Goal: Contribute content: Add original content to the website for others to see

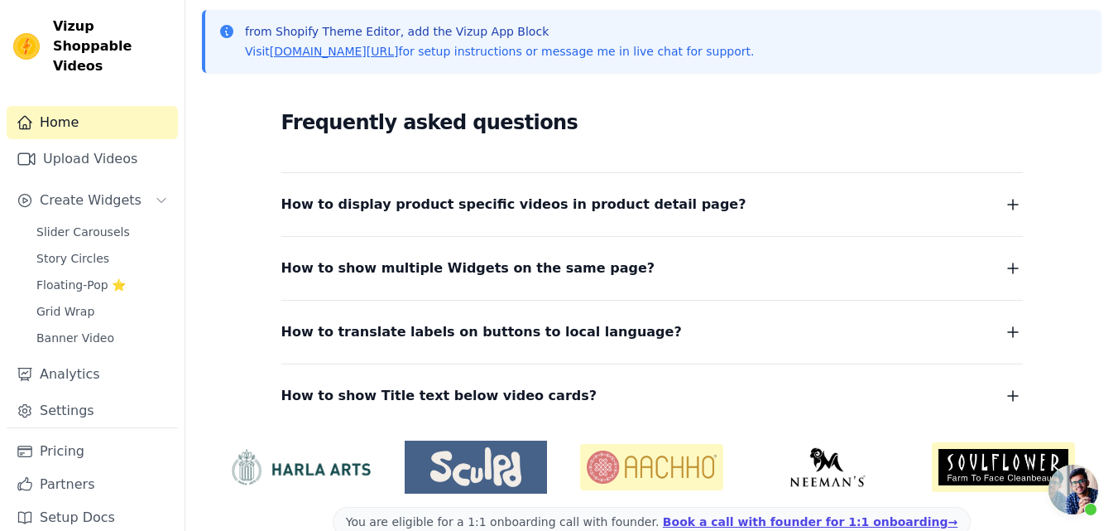
scroll to position [257, 0]
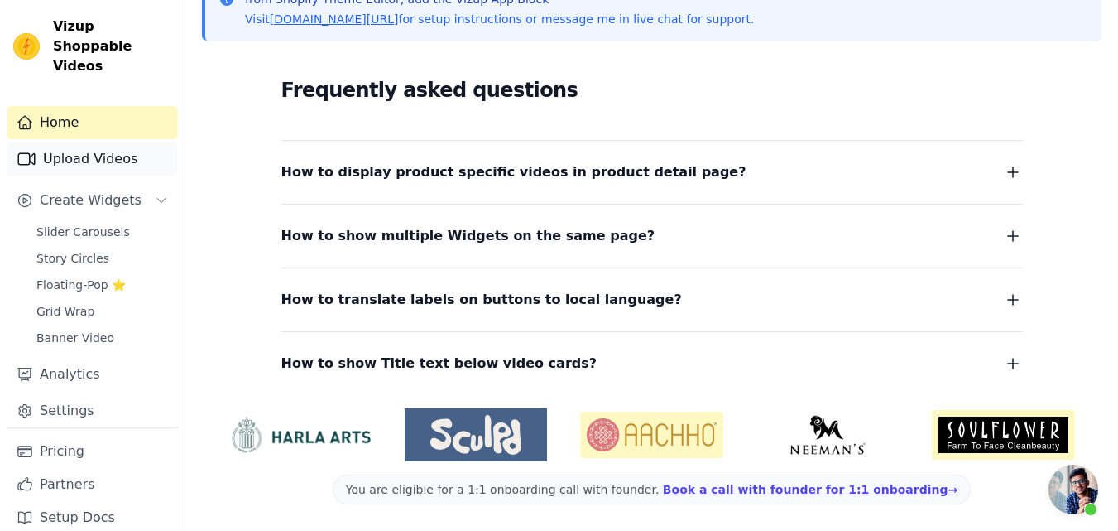
click at [93, 143] on link "Upload Videos" at bounding box center [92, 158] width 171 height 33
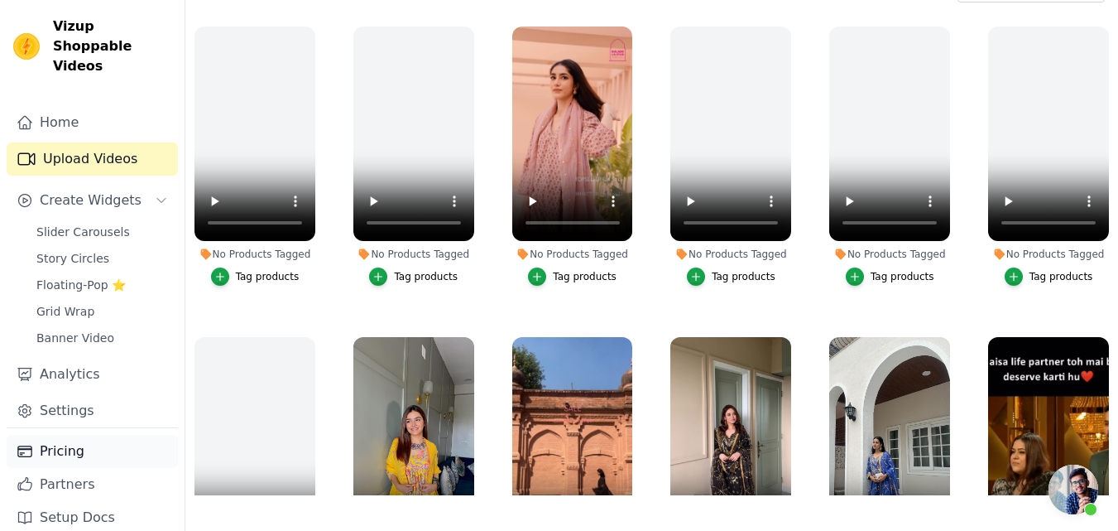
scroll to position [166, 0]
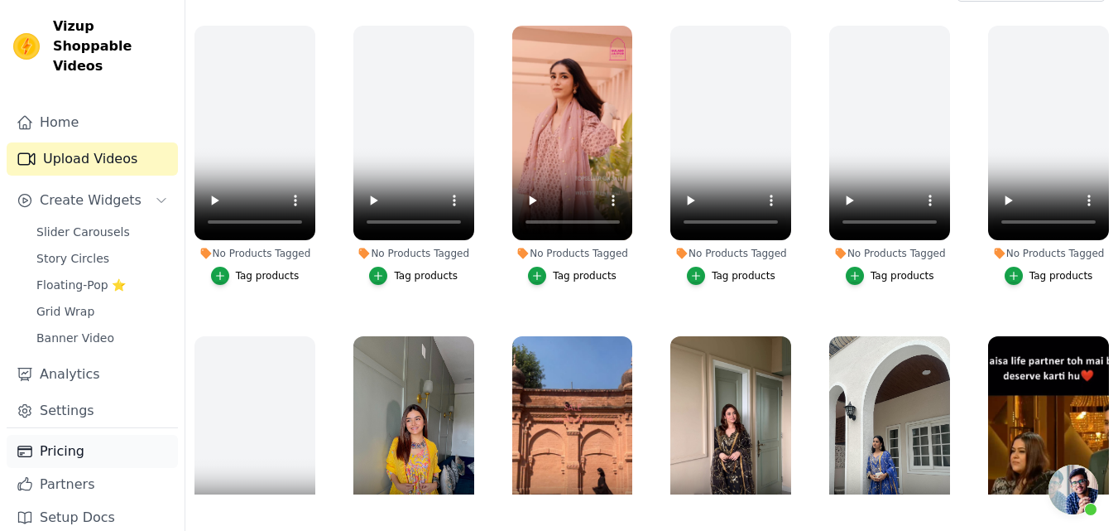
click at [63, 435] on link "Pricing" at bounding box center [92, 451] width 171 height 33
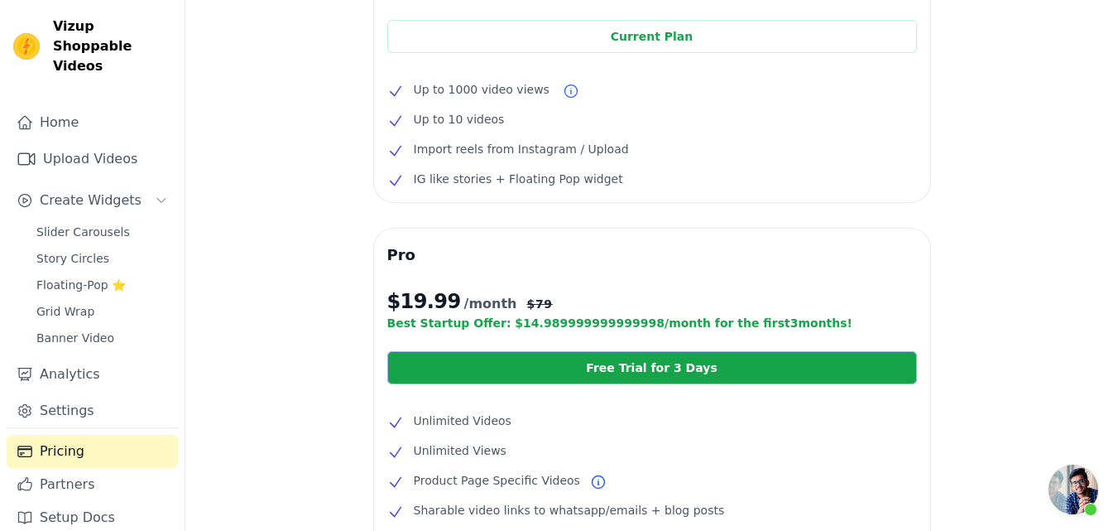
click at [598, 368] on link "Free Trial for 3 Days" at bounding box center [652, 367] width 530 height 33
click at [70, 142] on link "Upload Videos" at bounding box center [92, 158] width 171 height 33
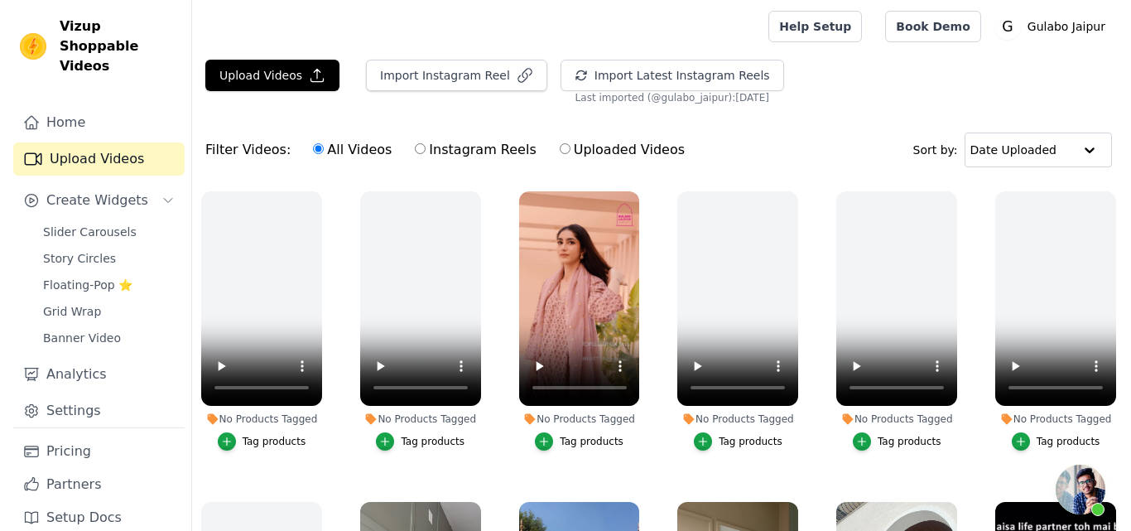
scroll to position [388, 0]
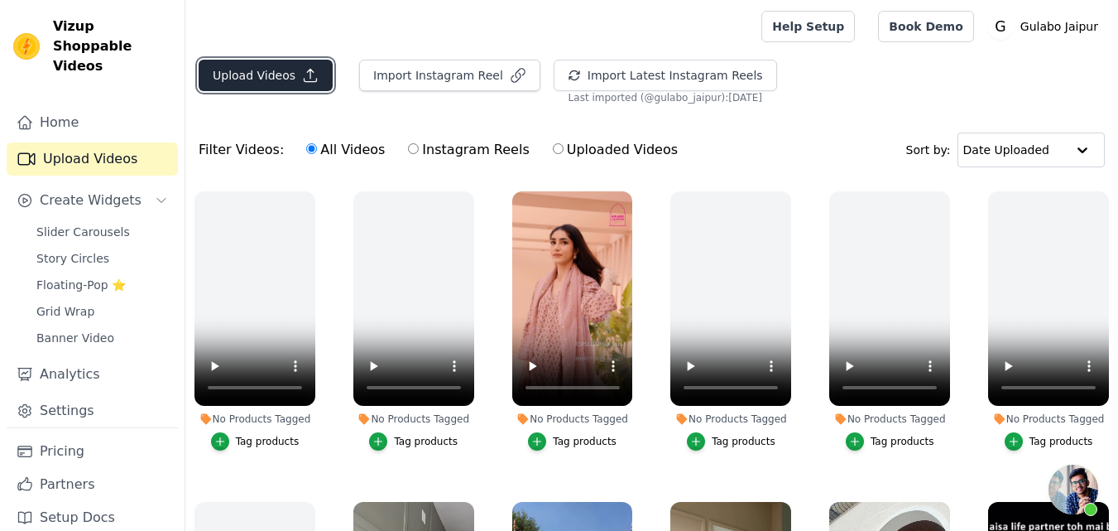
click at [274, 70] on button "Upload Videos" at bounding box center [266, 75] width 134 height 31
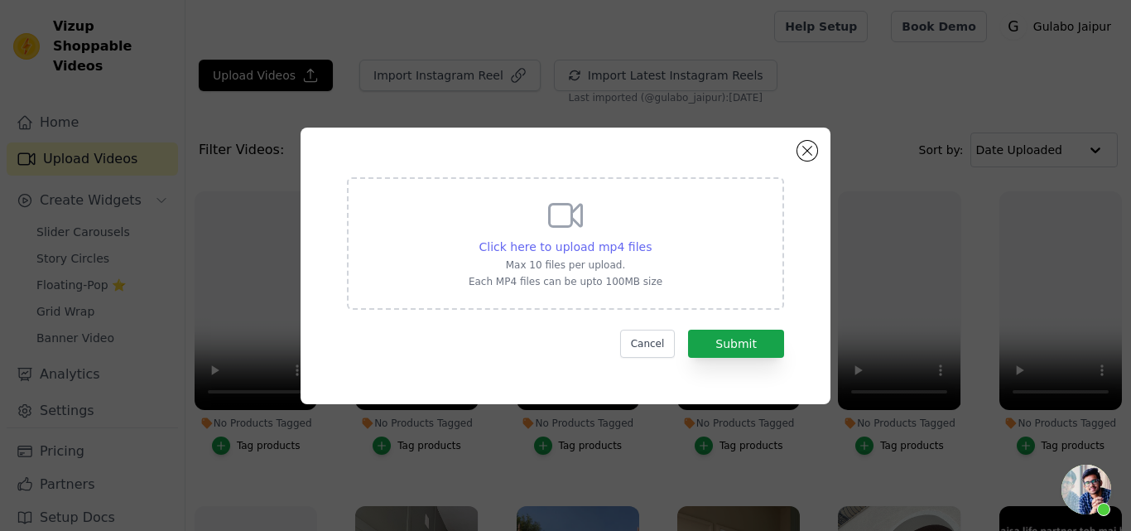
click at [588, 245] on span "Click here to upload mp4 files" at bounding box center [565, 246] width 173 height 13
click at [651, 238] on input "Click here to upload mp4 files Max 10 files per upload. Each MP4 files can be u…" at bounding box center [651, 238] width 1 height 1
type input "C:\fakepath\HANIA BLACK STRAIGHT SET.mp4"
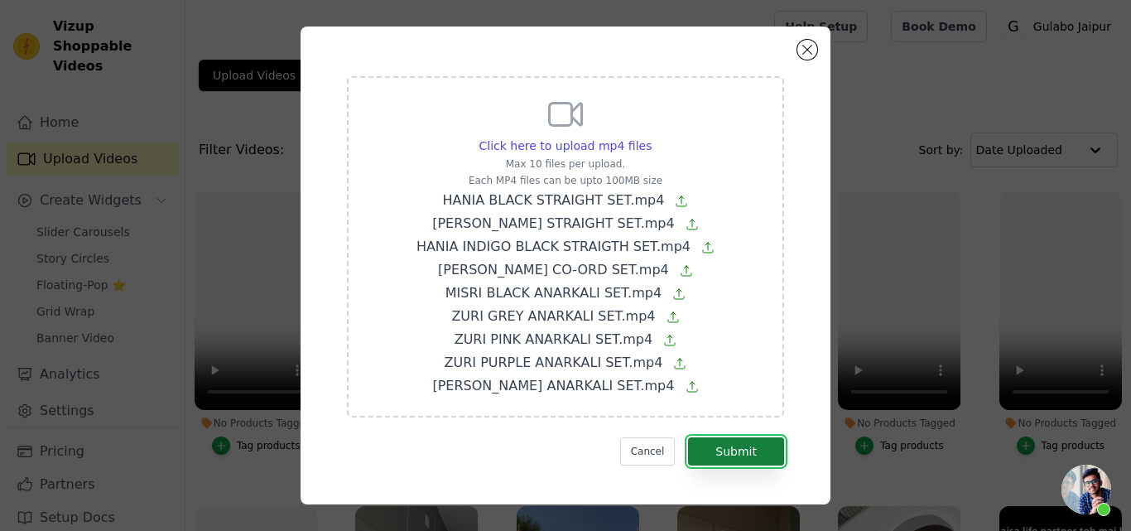
click at [722, 449] on button "Submit" at bounding box center [736, 451] width 96 height 28
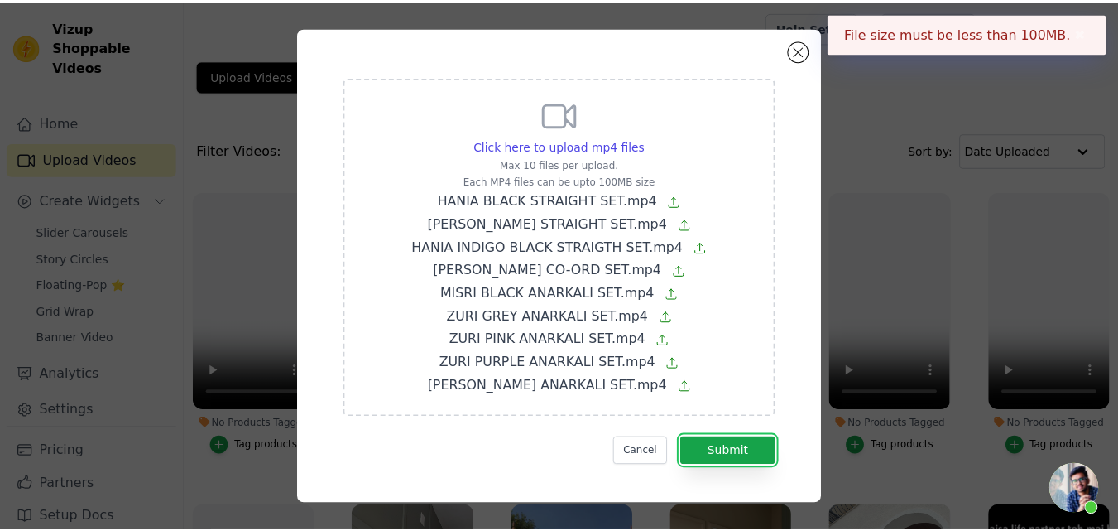
scroll to position [7, 0]
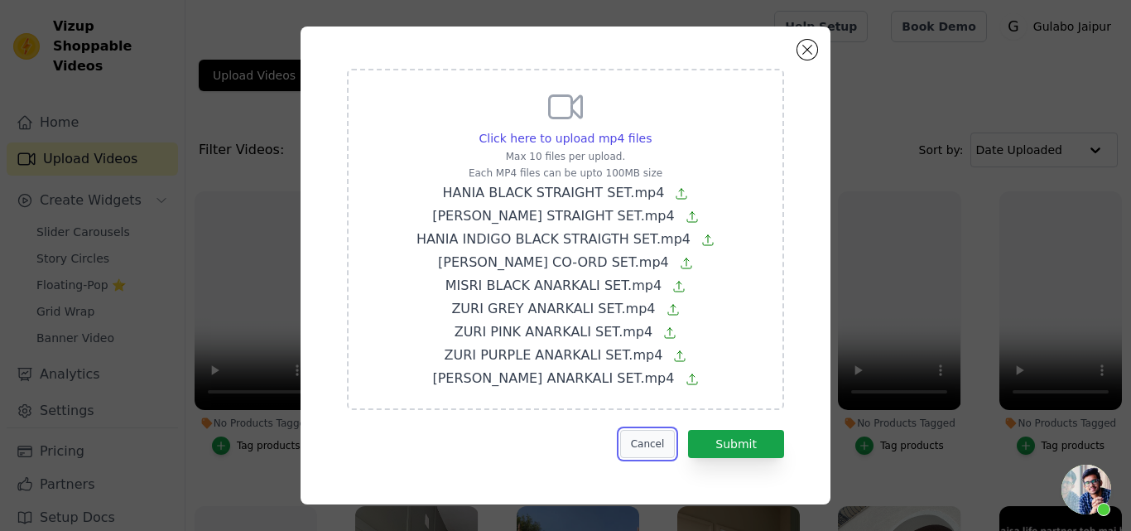
click at [632, 437] on button "Cancel" at bounding box center [647, 444] width 55 height 28
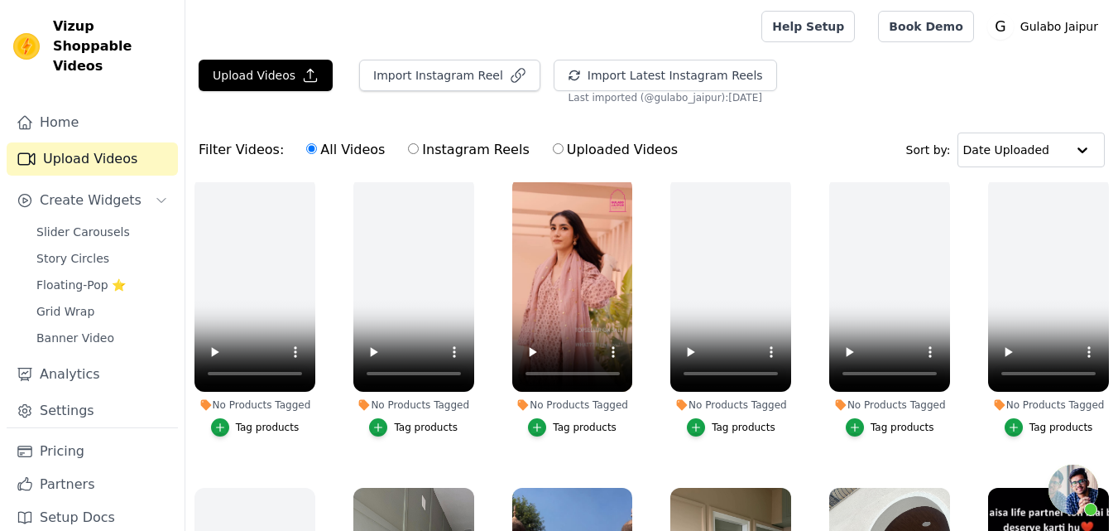
scroll to position [0, 0]
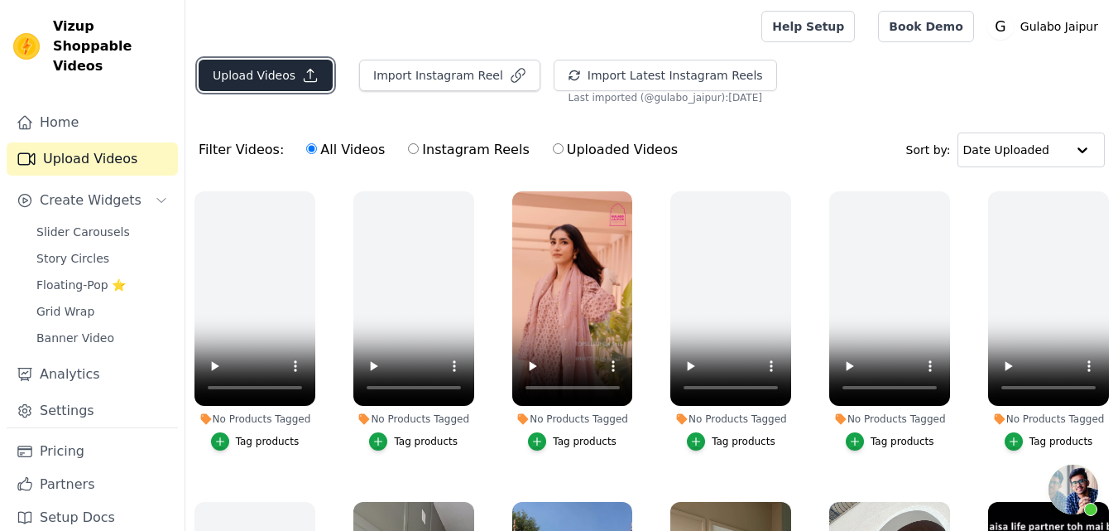
click at [278, 85] on button "Upload Videos" at bounding box center [266, 75] width 134 height 31
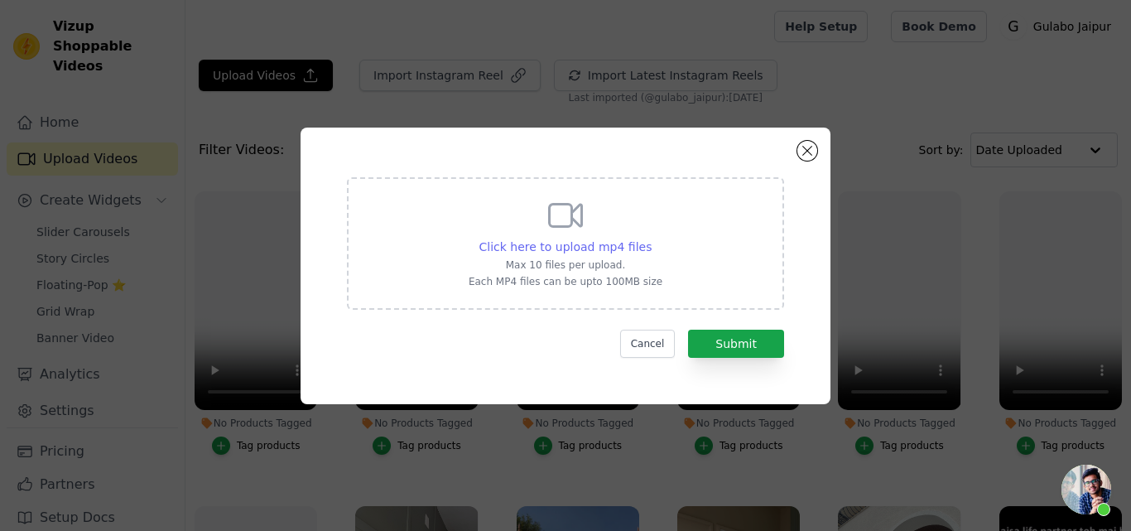
click at [565, 248] on span "Click here to upload mp4 files" at bounding box center [565, 246] width 173 height 13
click at [651, 238] on input "Click here to upload mp4 files Max 10 files per upload. Each MP4 files can be u…" at bounding box center [651, 238] width 1 height 1
type input "C:\fakepath\ZURI WHITE ANARKALI SET.mp4"
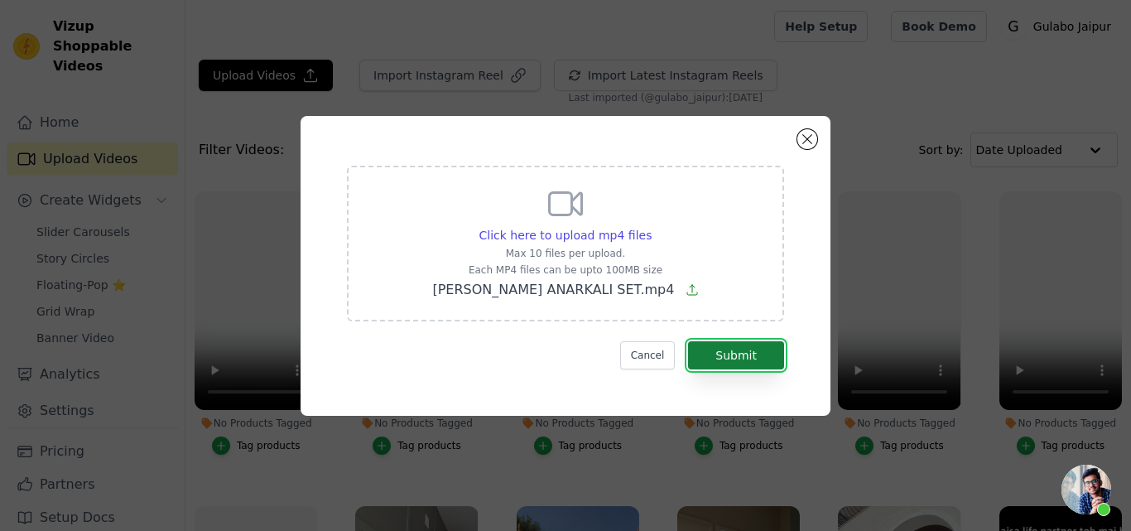
click at [733, 353] on button "Submit" at bounding box center [736, 355] width 96 height 28
click at [646, 352] on button "Cancel" at bounding box center [647, 355] width 55 height 28
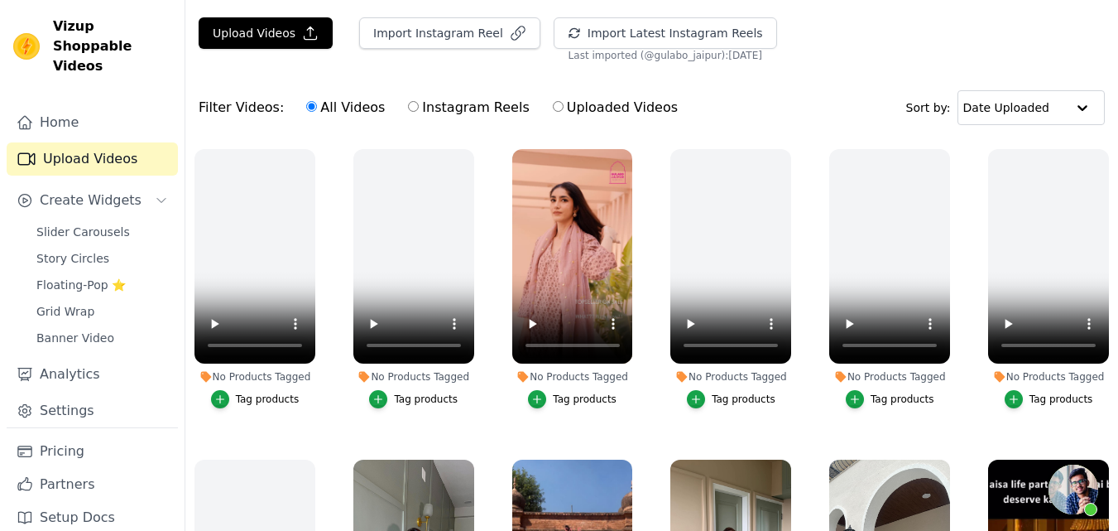
scroll to position [53, 0]
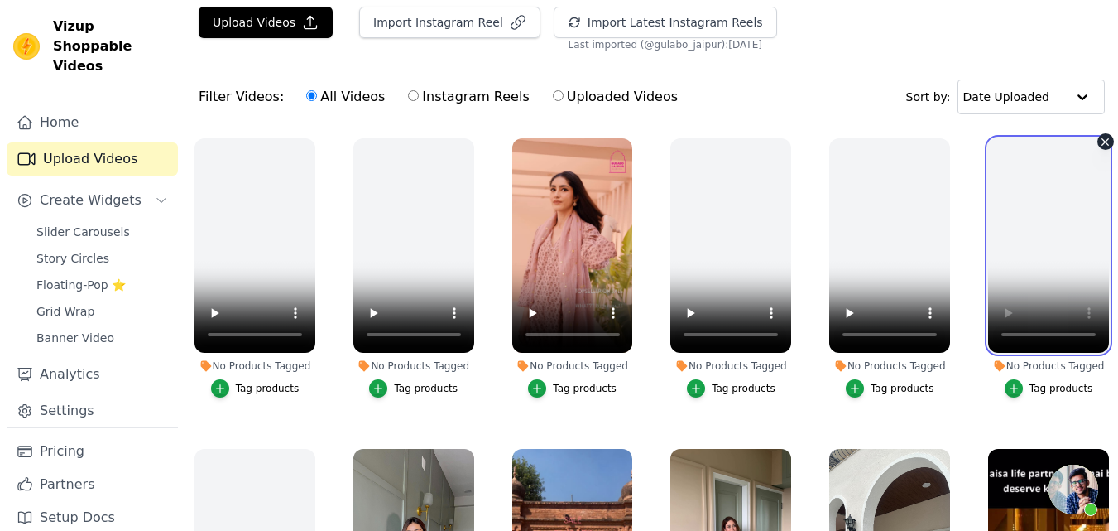
click at [1038, 219] on video at bounding box center [1048, 245] width 121 height 214
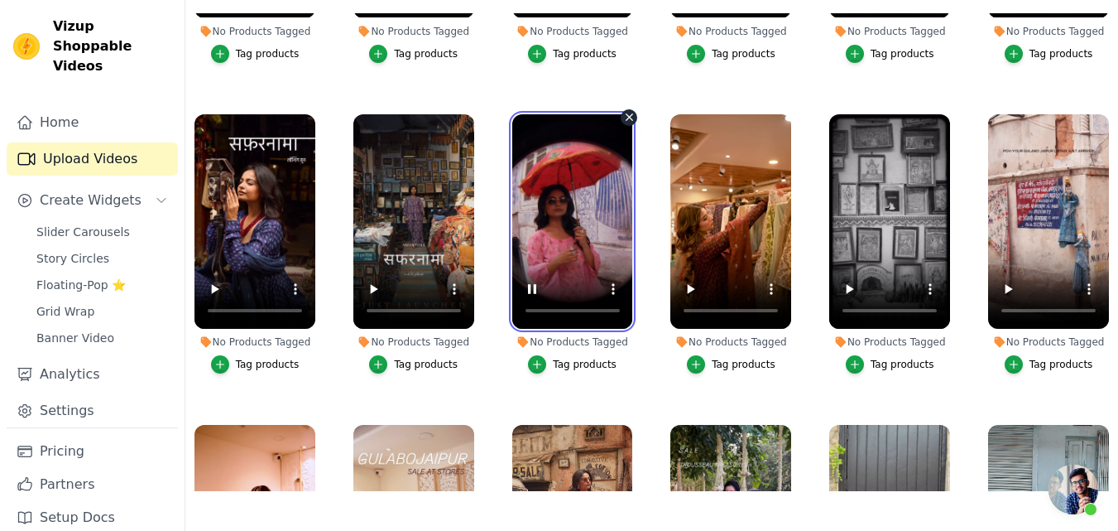
scroll to position [531, 0]
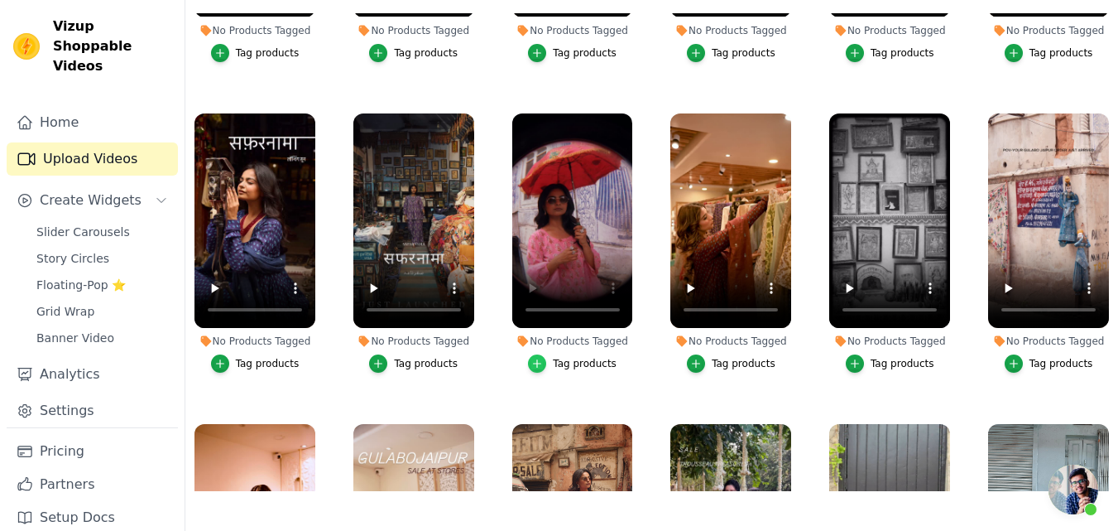
click at [542, 358] on icon "button" at bounding box center [537, 364] width 12 height 12
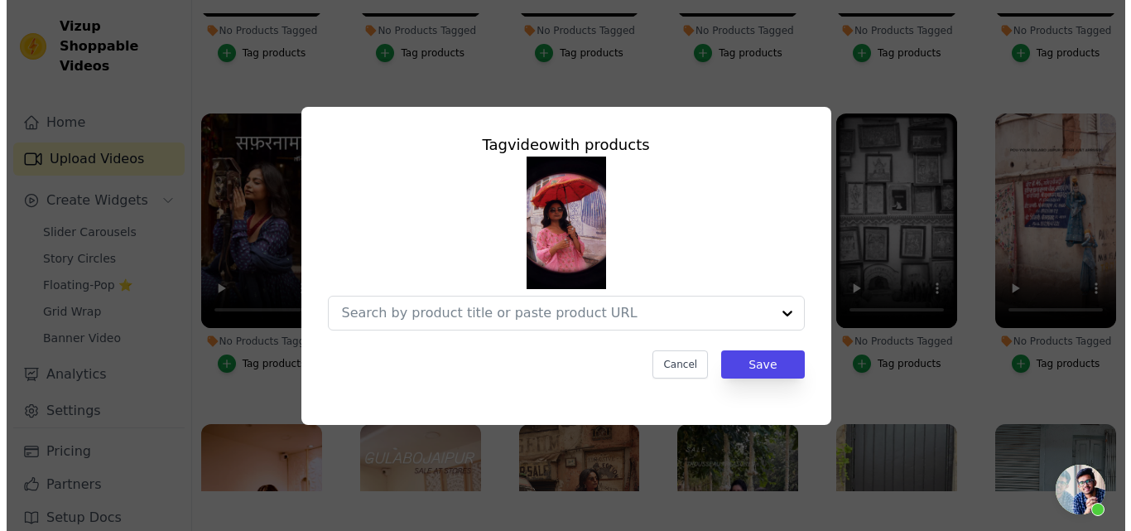
scroll to position [537, 0]
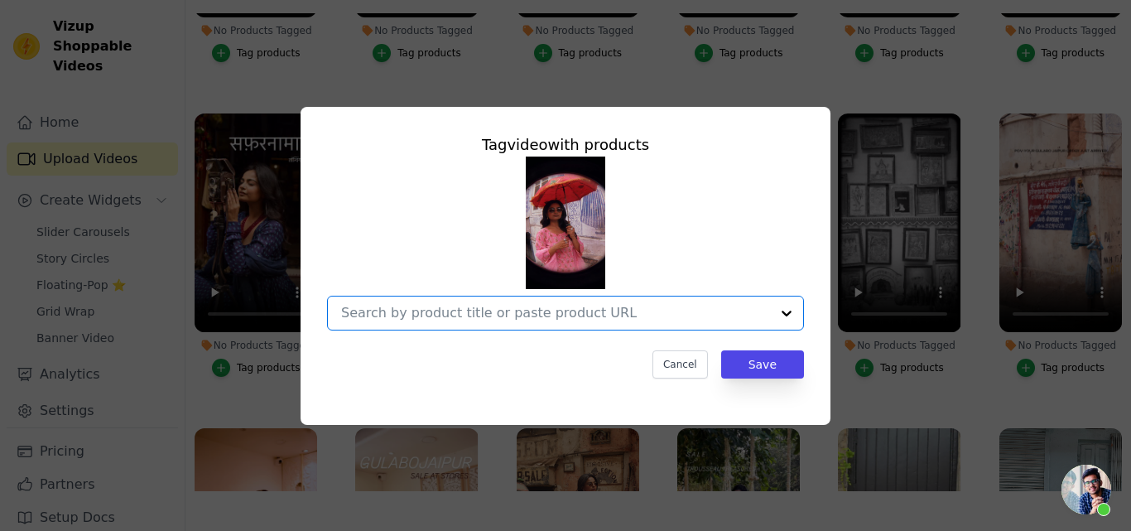
click at [391, 315] on input "No Products Tagged Tag video with products Option undefined, selected. Select i…" at bounding box center [555, 313] width 429 height 16
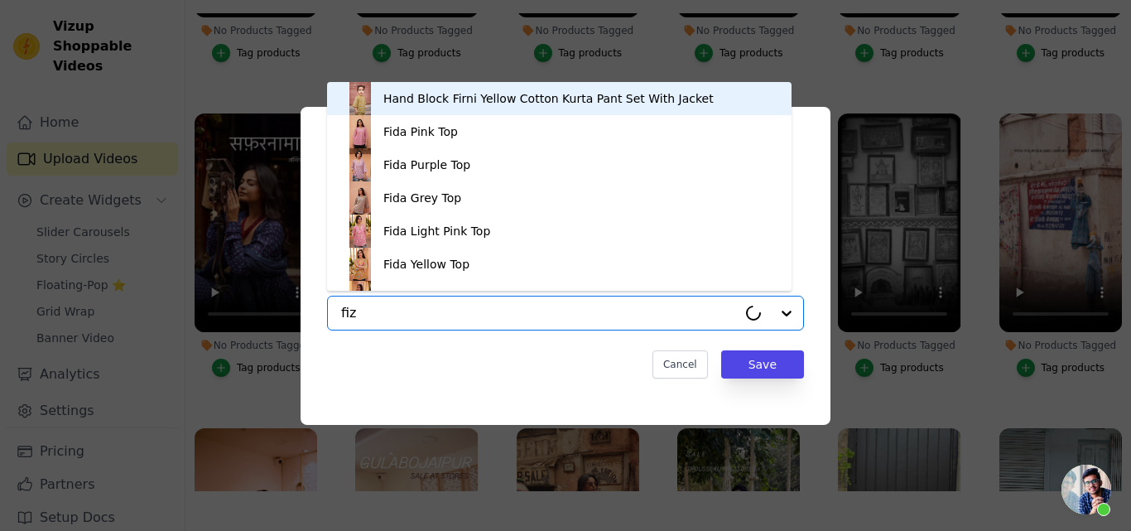
type input "fiza"
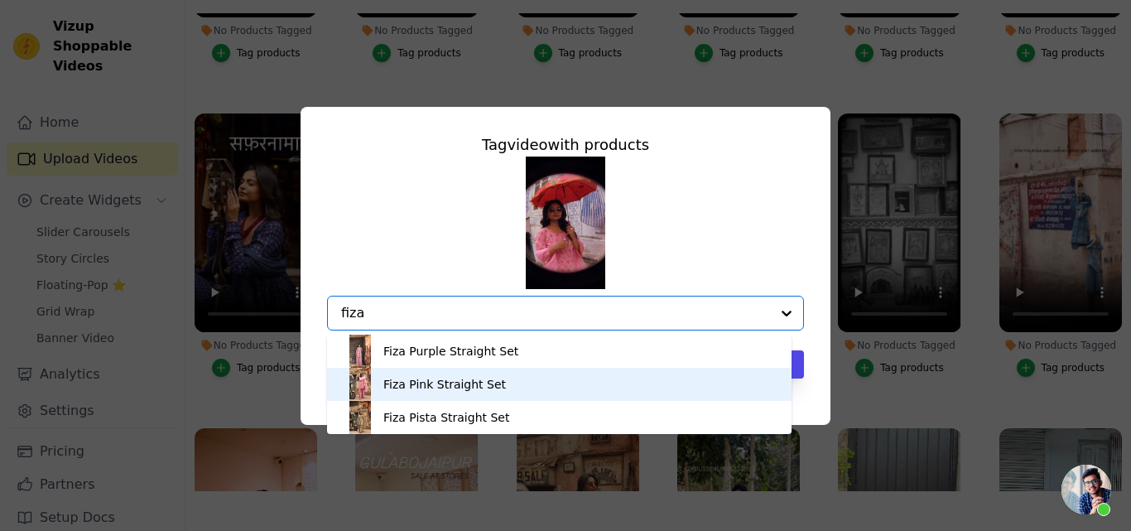
click at [407, 382] on div "Fiza Pink Straight Set" at bounding box center [444, 384] width 123 height 17
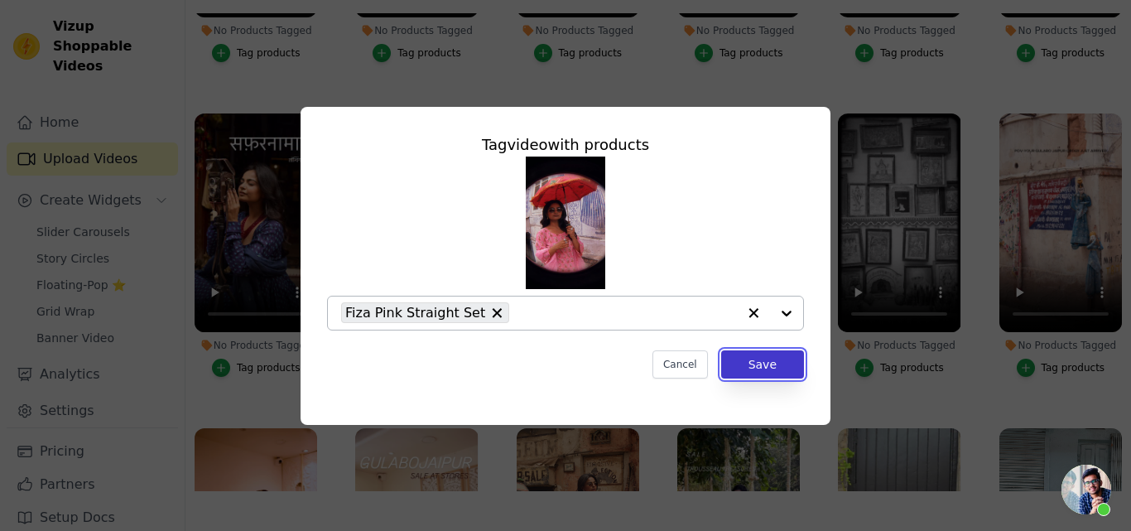
click at [771, 368] on button "Save" at bounding box center [762, 364] width 83 height 28
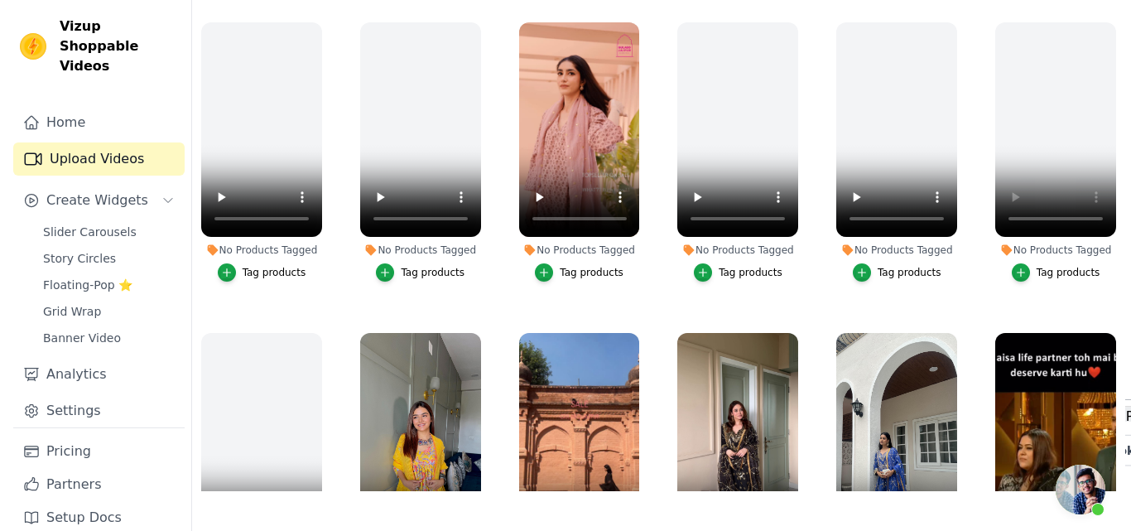
scroll to position [0, 0]
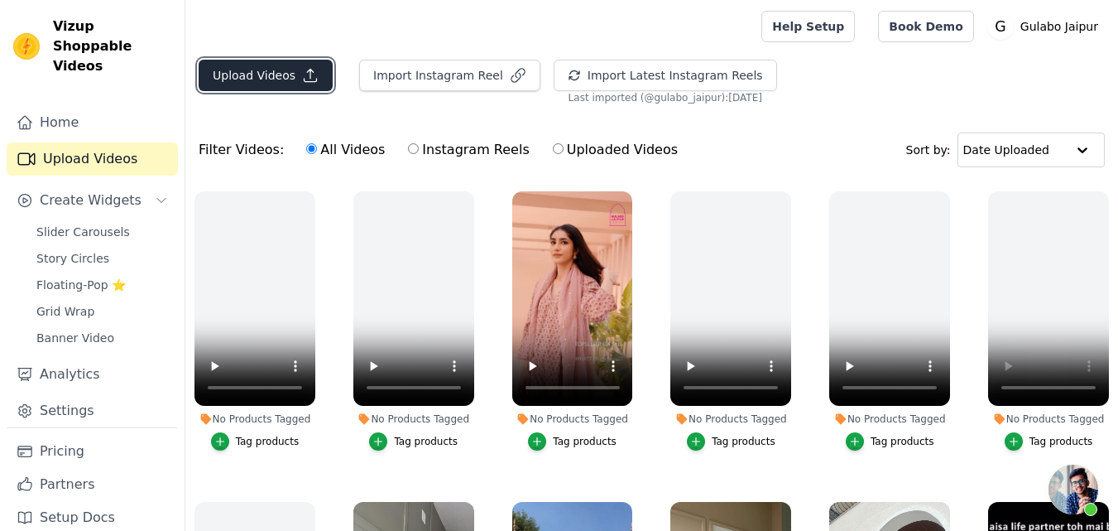
click at [261, 68] on button "Upload Videos" at bounding box center [266, 75] width 134 height 31
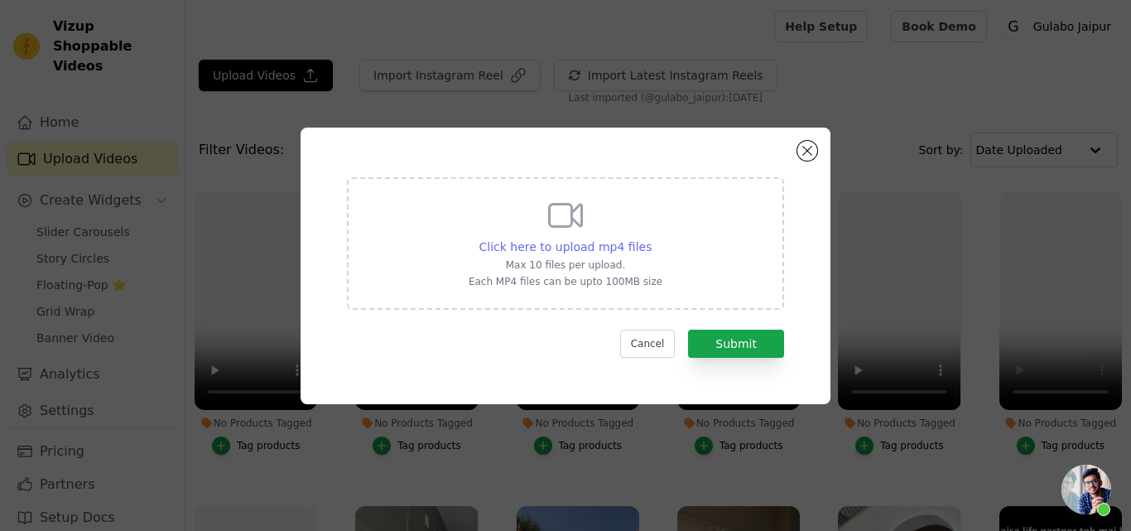
click at [536, 242] on span "Click here to upload mp4 files" at bounding box center [565, 246] width 173 height 13
click at [651, 238] on input "Click here to upload mp4 files Max 10 files per upload. Each MP4 files can be u…" at bounding box center [651, 238] width 1 height 1
type input "C:\fakepath\ZURI WHITE ANARKALI SET.mp4"
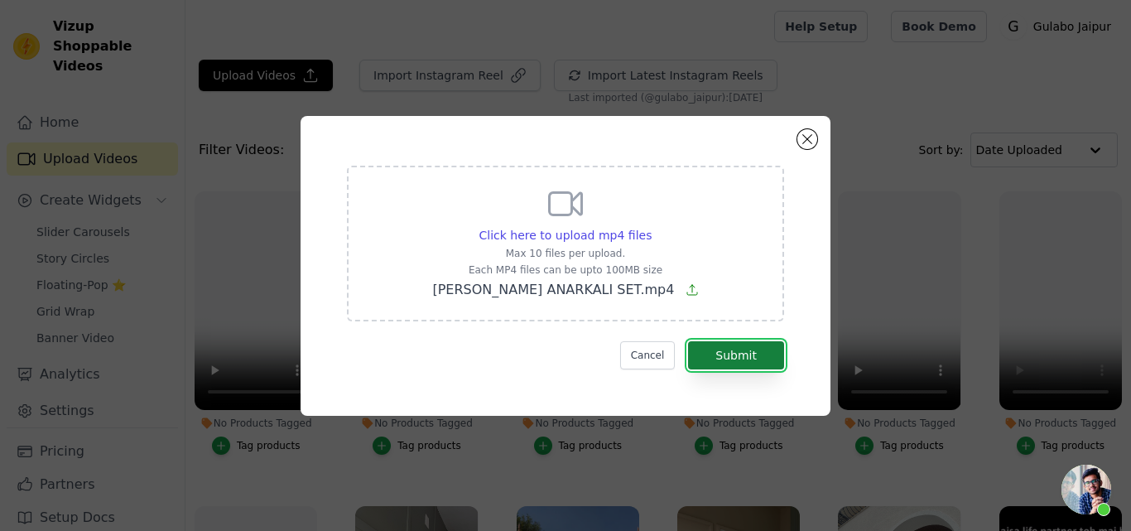
click at [731, 351] on button "Submit" at bounding box center [736, 355] width 96 height 28
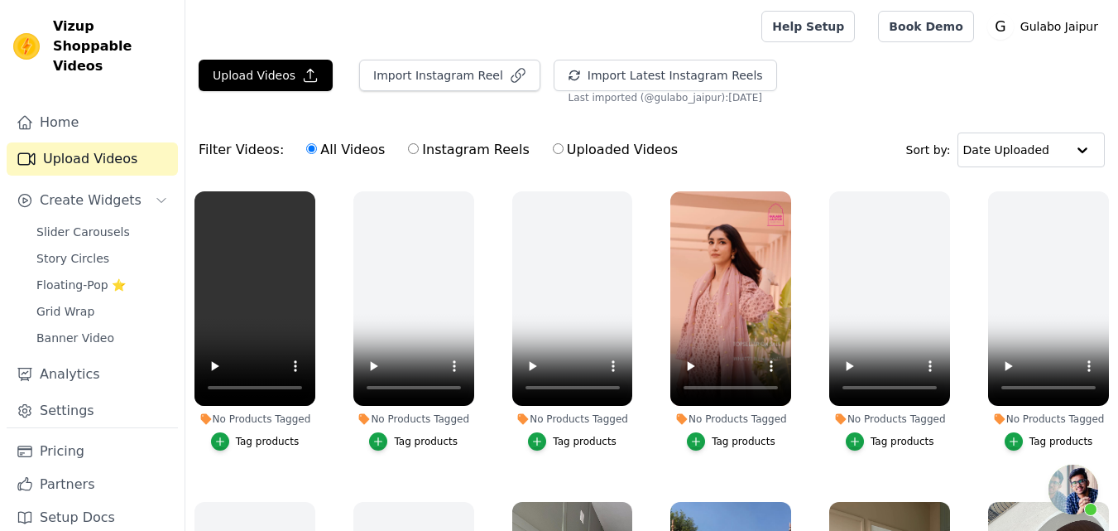
scroll to position [388, 0]
click at [241, 435] on div "Tag products" at bounding box center [268, 441] width 64 height 13
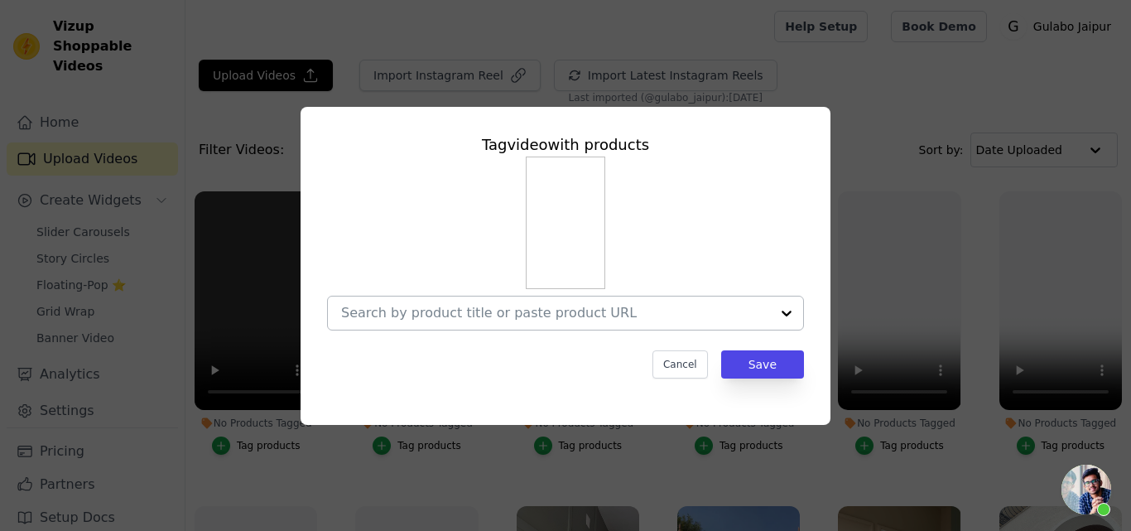
click at [441, 315] on input "No Products Tagged Tag video with products Cancel Save Tag products" at bounding box center [555, 313] width 429 height 16
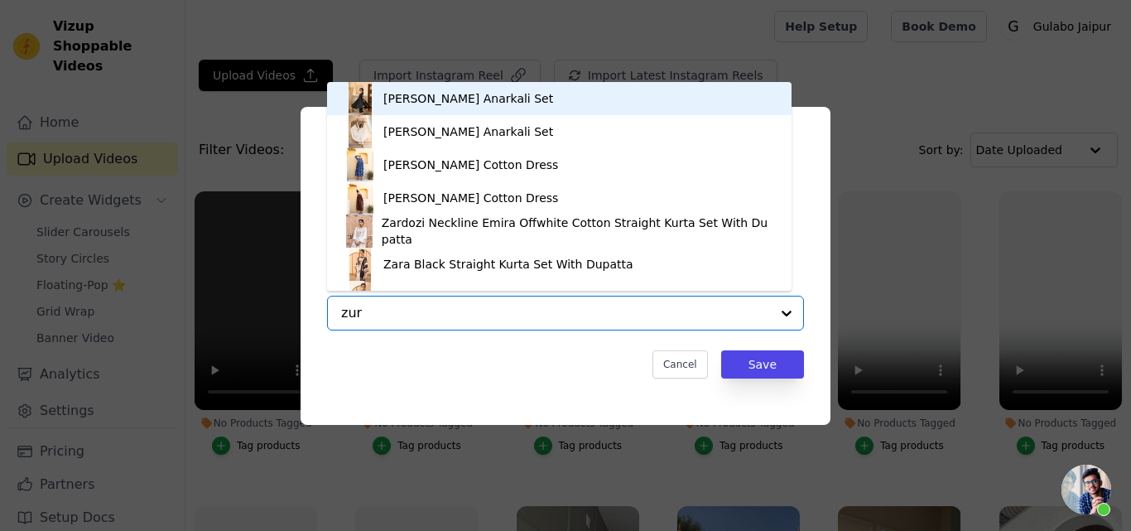
type input "zuri"
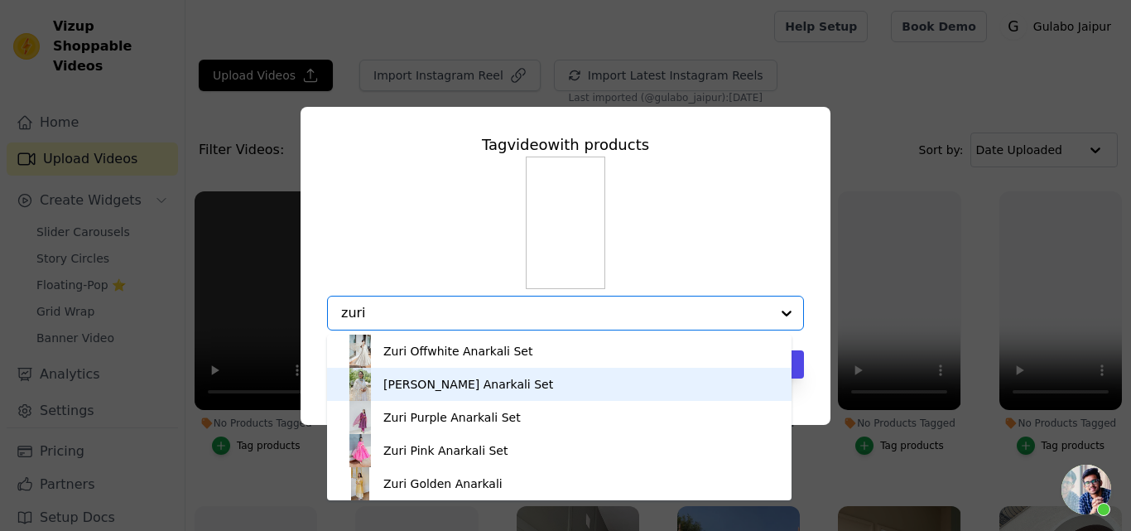
click at [434, 386] on div "Zuri White Anarkali Set" at bounding box center [468, 384] width 170 height 17
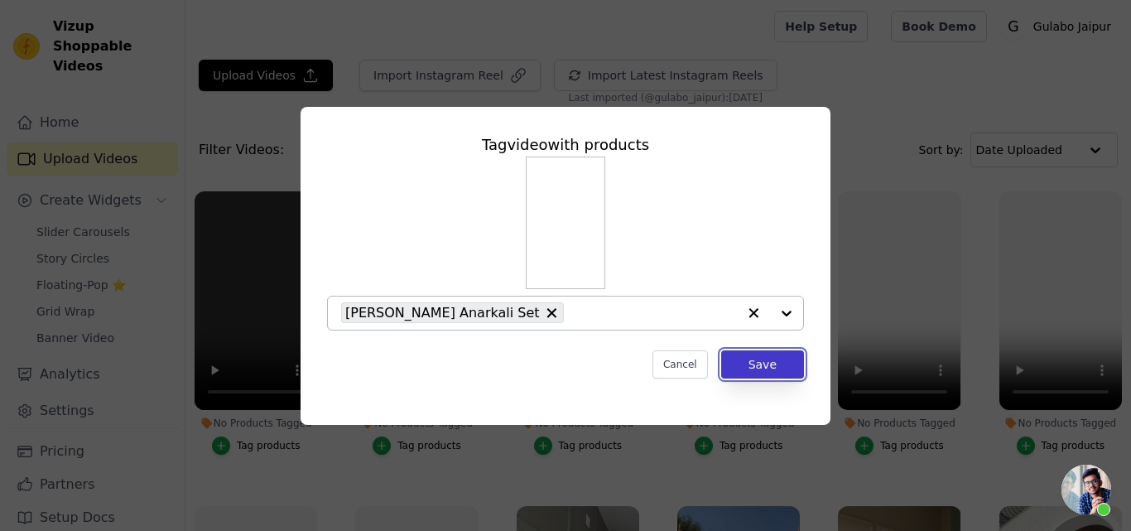
click at [760, 366] on button "Save" at bounding box center [762, 364] width 83 height 28
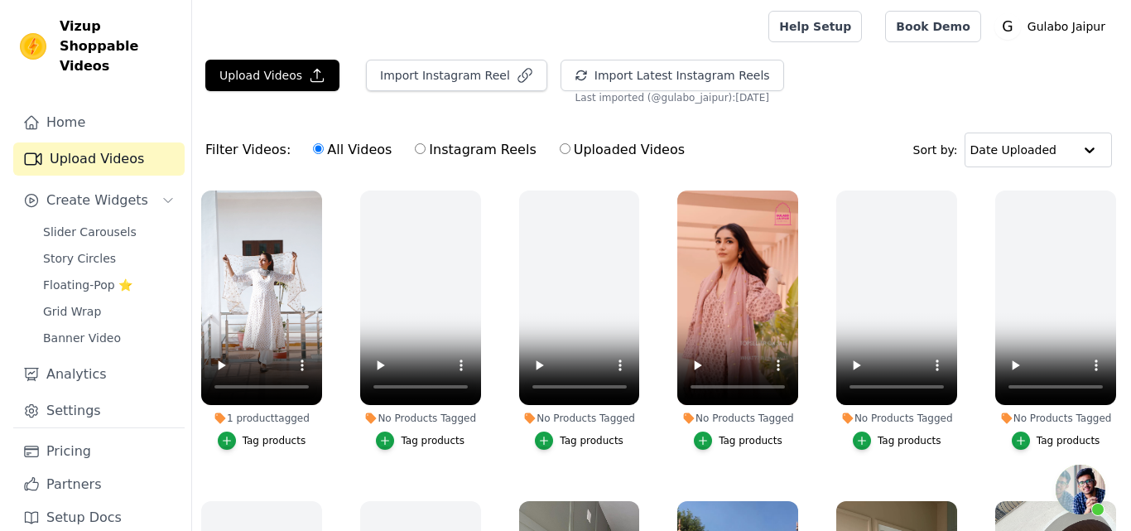
scroll to position [0, 0]
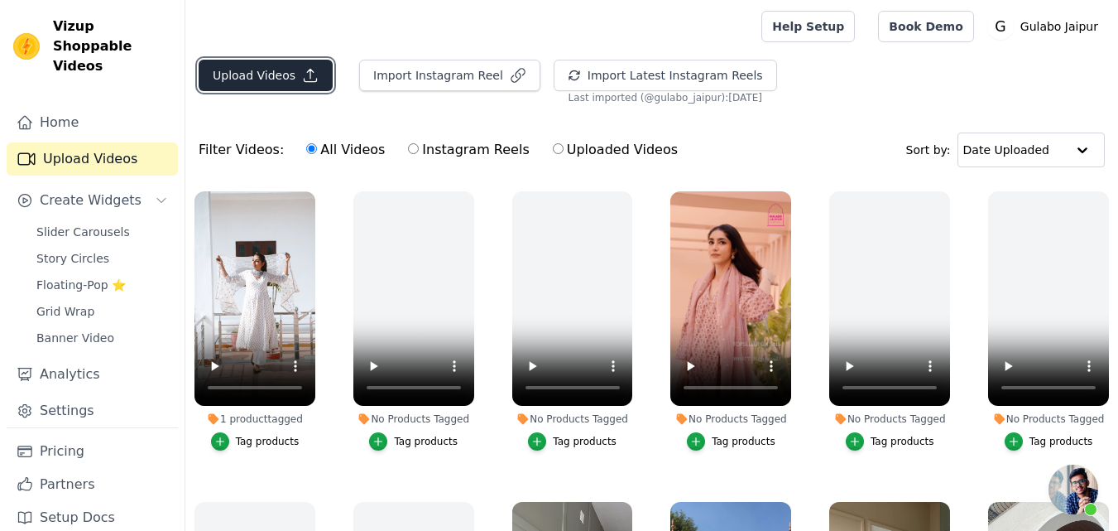
click at [241, 70] on button "Upload Videos" at bounding box center [266, 75] width 134 height 31
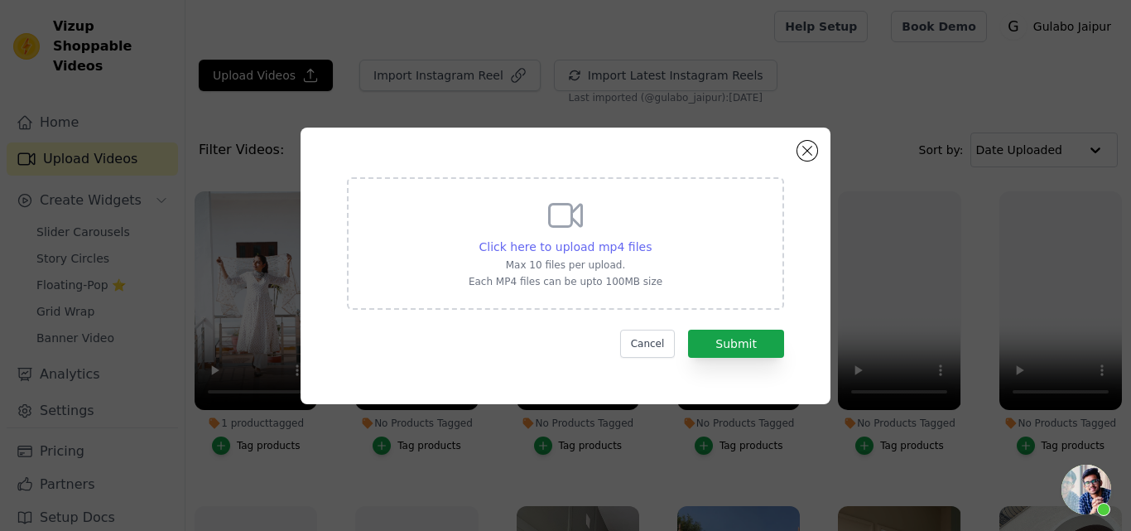
click at [530, 248] on span "Click here to upload mp4 files" at bounding box center [565, 246] width 173 height 13
click at [651, 238] on input "Click here to upload mp4 files Max 10 files per upload. Each MP4 files can be u…" at bounding box center [651, 238] width 1 height 1
type input "C:\fakepath\HANIA BLACK STRAIGHT SET.mp4"
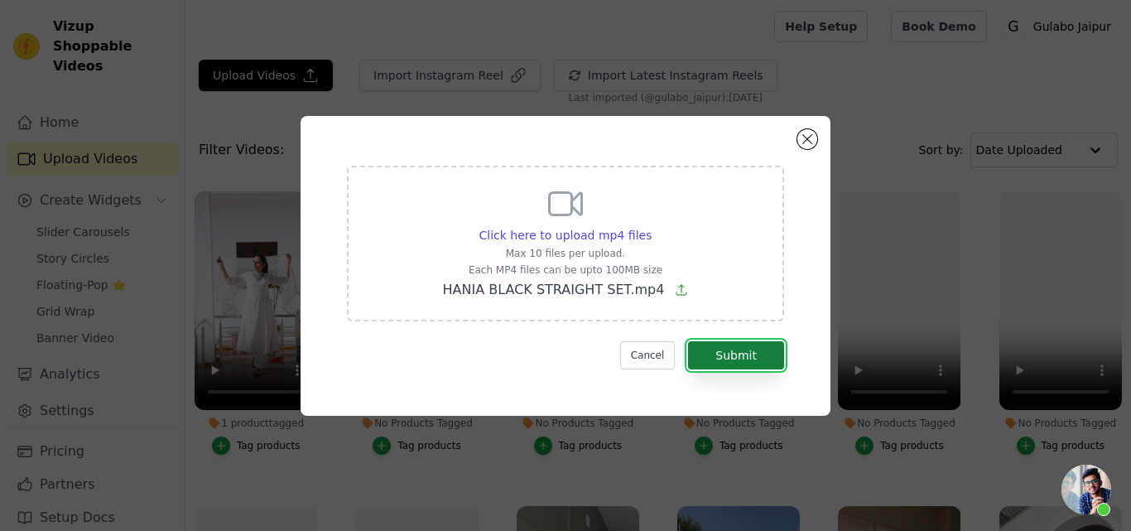
click at [734, 349] on button "Submit" at bounding box center [736, 355] width 96 height 28
